Goal: Complete application form: Complete application form

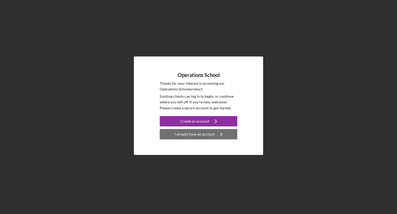
click at [200, 133] on div "I already have an account" at bounding box center [195, 134] width 40 height 10
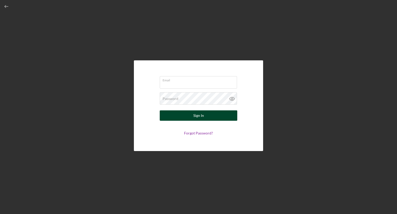
type input "[PERSON_NAME][EMAIL_ADDRESS][DOMAIN_NAME]"
click at [192, 113] on button "Sign In" at bounding box center [199, 115] width 78 height 10
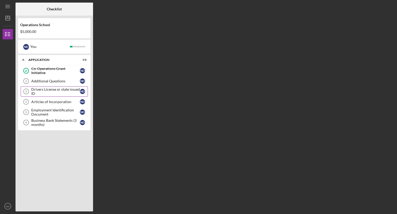
click at [55, 91] on div "Drivers License or state issued ID" at bounding box center [55, 91] width 49 height 8
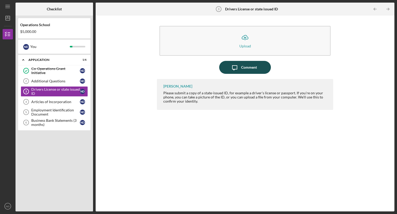
click at [252, 66] on div "Comment" at bounding box center [249, 67] width 16 height 13
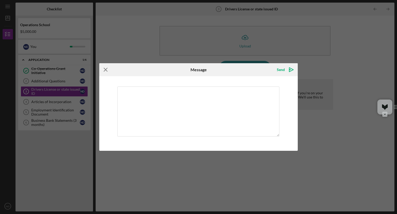
click at [105, 70] on icon "Icon/Menu Close" at bounding box center [105, 69] width 13 height 13
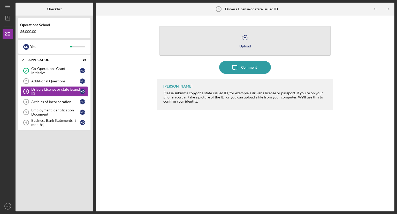
click at [249, 38] on icon "Icon/Upload" at bounding box center [245, 37] width 13 height 13
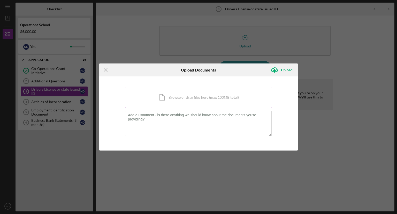
click at [200, 100] on div "Icon/Document Browse or drag files here (max 100MB total) Tap to choose files o…" at bounding box center [198, 97] width 147 height 21
click at [203, 97] on div "Icon/Document Browse or drag files here (max 100MB total) Tap to choose files o…" at bounding box center [198, 97] width 147 height 21
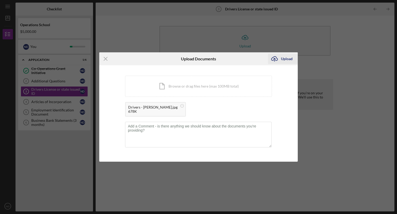
click at [287, 57] on div "Upload" at bounding box center [287, 59] width 12 height 10
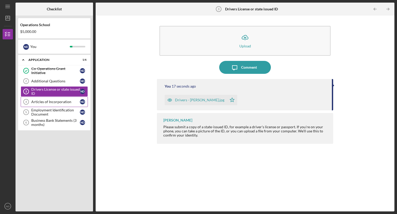
click at [53, 101] on div "Articles of Incorporation" at bounding box center [55, 102] width 49 height 4
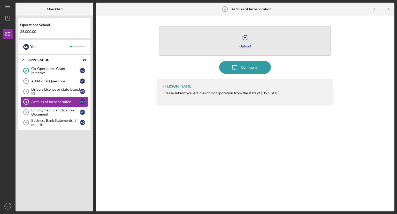
click at [243, 44] on div "Upload" at bounding box center [245, 46] width 12 height 4
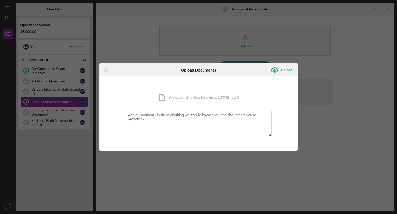
click at [181, 95] on div "Icon/Document Browse or drag files here (max 100MB total) Tap to choose files o…" at bounding box center [198, 97] width 147 height 21
click at [372, 89] on div "Icon/Menu Close Upload Documents Icon/Upload Upload You're uploading documents …" at bounding box center [198, 107] width 397 height 214
click at [187, 100] on div "Icon/Document Browse or drag files here (max 100MB total) Tap to choose files o…" at bounding box center [198, 97] width 147 height 21
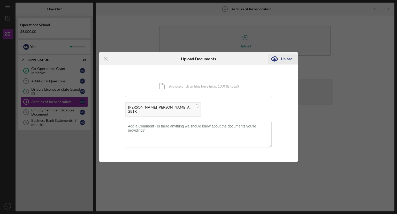
click at [289, 57] on div "Upload" at bounding box center [287, 59] width 12 height 10
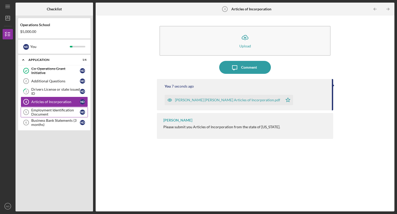
click at [49, 111] on div "Employment Identification Document" at bounding box center [55, 112] width 49 height 8
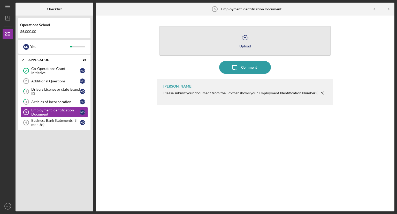
click at [246, 42] on icon "Icon/Upload" at bounding box center [245, 37] width 13 height 13
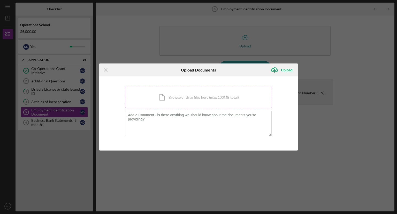
click at [175, 92] on div "Icon/Document Browse or drag files here (max 100MB total) Tap to choose files o…" at bounding box center [198, 97] width 147 height 21
click at [191, 97] on div "Icon/Document Browse or drag files here (max 100MB total) Tap to choose files o…" at bounding box center [198, 97] width 147 height 21
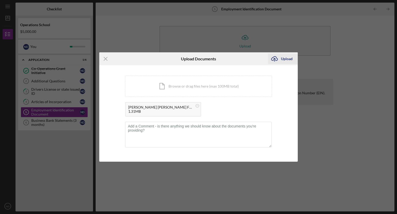
click at [287, 58] on div "Upload" at bounding box center [287, 59] width 12 height 10
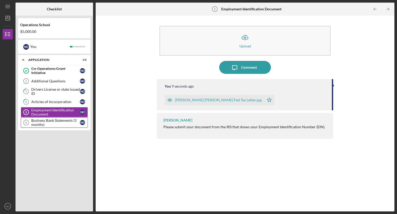
click at [46, 122] on div "Business Bank Statements (3 months)" at bounding box center [55, 122] width 49 height 8
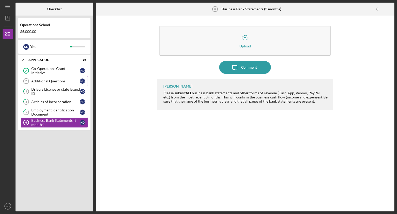
click at [55, 78] on link "Additional Questions 2 Additional Questions N D" at bounding box center [54, 81] width 67 height 10
